Goal: Check status: Check status

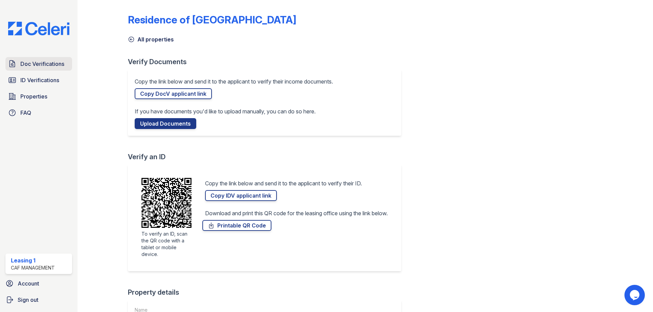
click at [42, 63] on span "Doc Verifications" at bounding box center [42, 64] width 44 height 8
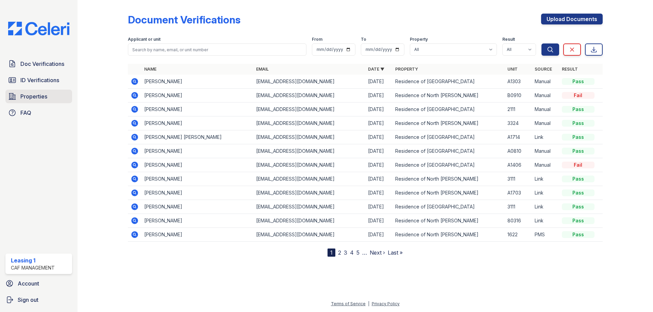
click at [43, 99] on span "Properties" at bounding box center [33, 96] width 27 height 8
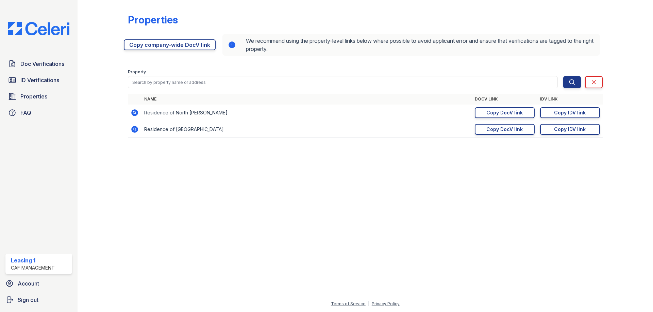
click at [133, 114] on icon at bounding box center [134, 112] width 7 height 7
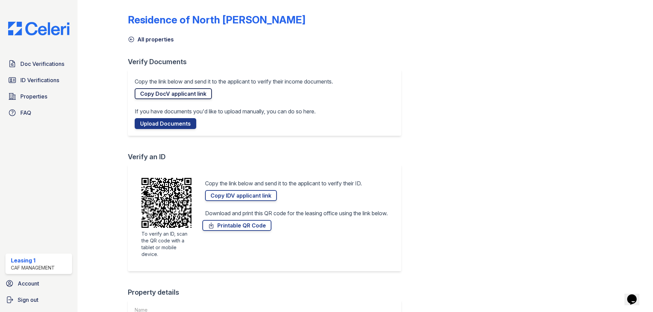
click at [169, 95] on link "Copy DocV applicant link" at bounding box center [173, 93] width 77 height 11
click at [51, 68] on span "Doc Verifications" at bounding box center [42, 64] width 44 height 8
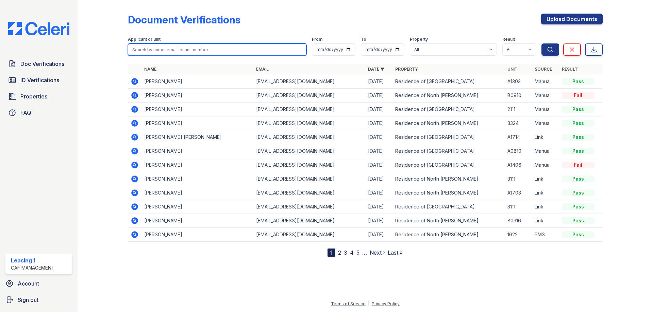
click at [172, 53] on input "search" at bounding box center [217, 50] width 178 height 12
click at [541, 44] on button "Search" at bounding box center [550, 50] width 18 height 12
type input "Stewart'"
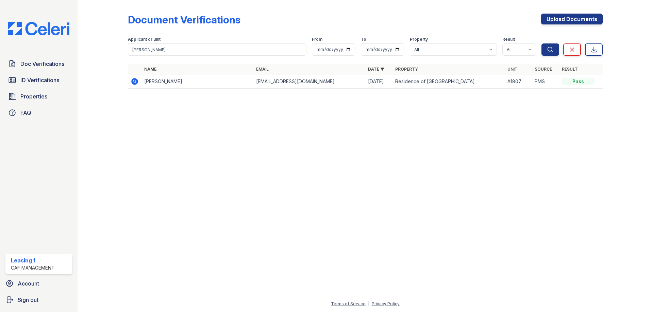
click at [132, 85] on icon at bounding box center [135, 81] width 8 height 8
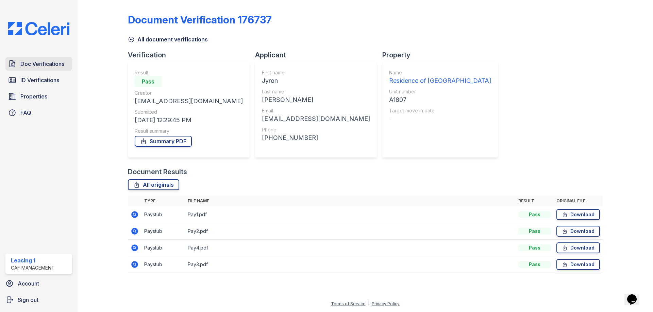
click at [52, 62] on span "Doc Verifications" at bounding box center [42, 64] width 44 height 8
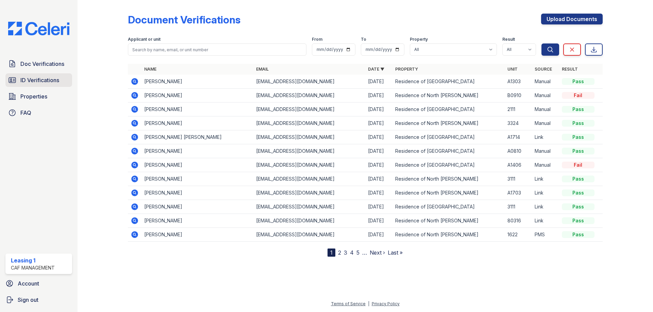
click at [39, 79] on span "ID Verifications" at bounding box center [39, 80] width 39 height 8
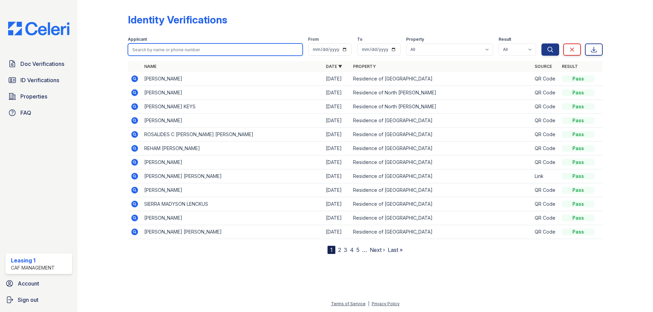
drag, startPoint x: 175, startPoint y: 51, endPoint x: 176, endPoint y: 47, distance: 3.9
click at [175, 51] on input "search" at bounding box center [215, 50] width 175 height 12
type input "Jyron"
click at [541, 44] on button "Search" at bounding box center [550, 50] width 18 height 12
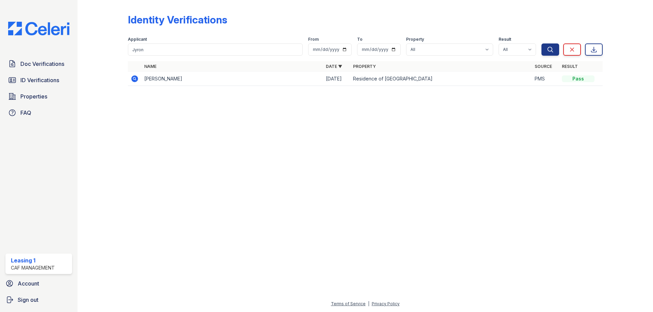
click at [136, 80] on icon at bounding box center [135, 79] width 8 height 8
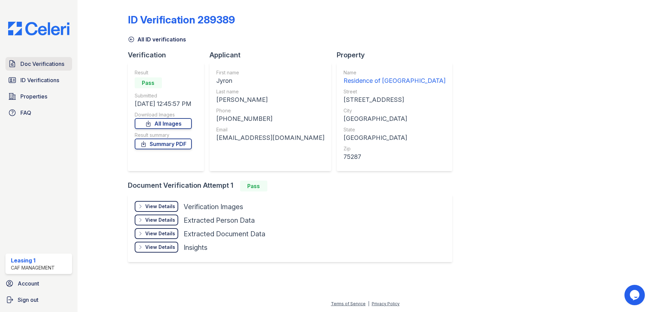
click at [51, 65] on span "Doc Verifications" at bounding box center [42, 64] width 44 height 8
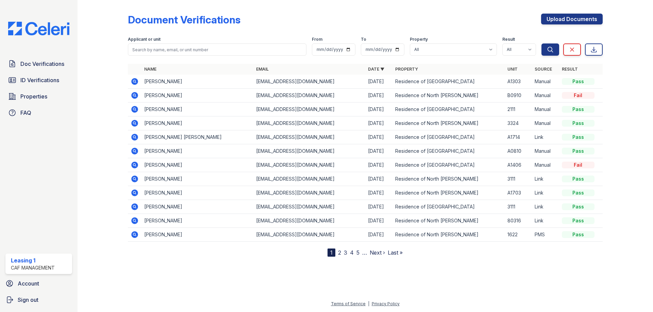
click at [136, 82] on icon at bounding box center [134, 81] width 7 height 7
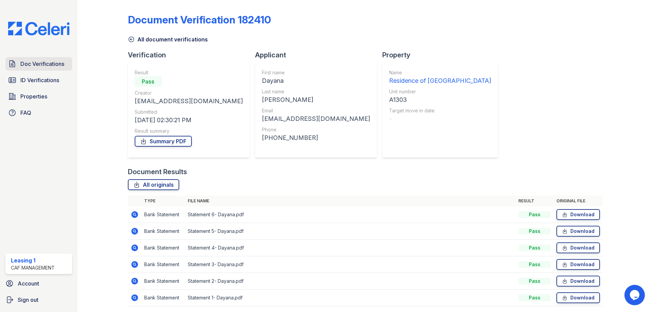
click at [49, 62] on span "Doc Verifications" at bounding box center [42, 64] width 44 height 8
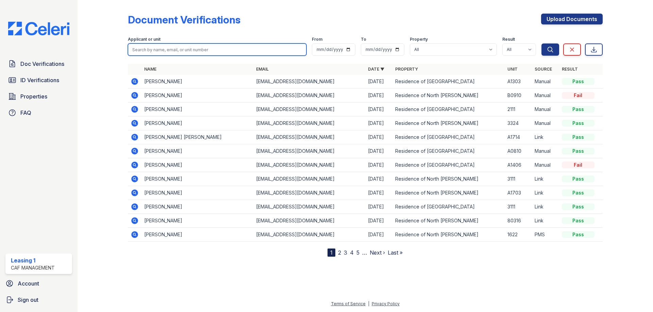
click at [171, 49] on input "search" at bounding box center [217, 50] width 178 height 12
click at [78, 167] on div "Document Verifications Upload Documents Filter Applicant or unit From To Proper…" at bounding box center [364, 156] width 575 height 312
click at [146, 50] on input "search" at bounding box center [217, 50] width 178 height 12
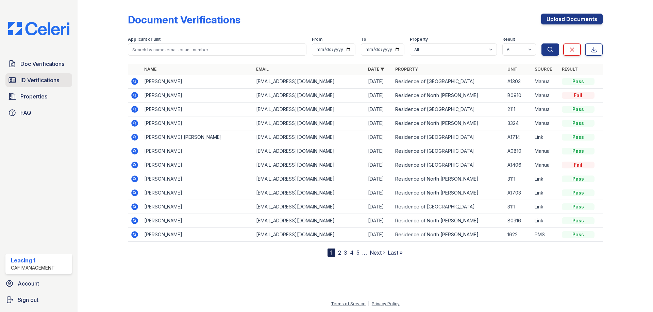
click at [57, 76] on link "ID Verifications" at bounding box center [38, 80] width 67 height 14
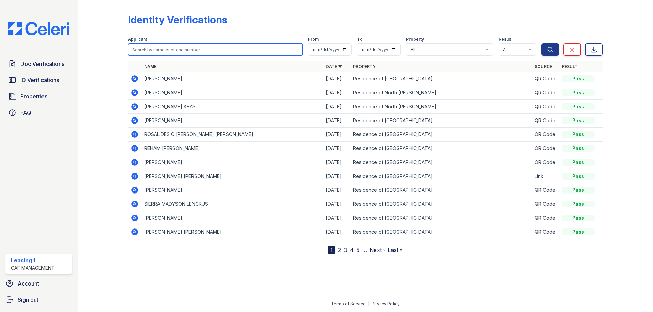
click at [165, 49] on input "search" at bounding box center [215, 50] width 175 height 12
click at [157, 48] on input "search" at bounding box center [215, 50] width 175 height 12
type input "Celeri ID"
